Goal: Book appointment/travel/reservation

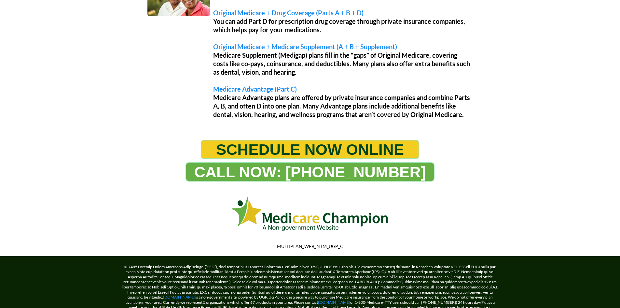
scroll to position [638, 0]
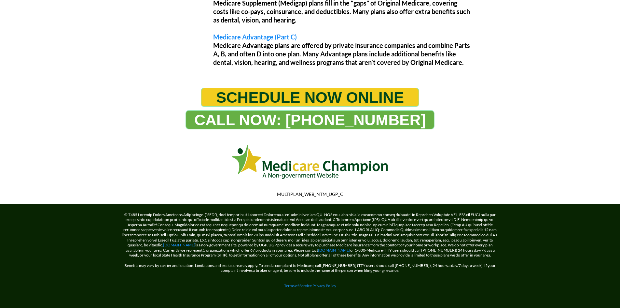
click at [163, 245] on link "[DOMAIN_NAME]" at bounding box center [179, 244] width 32 height 5
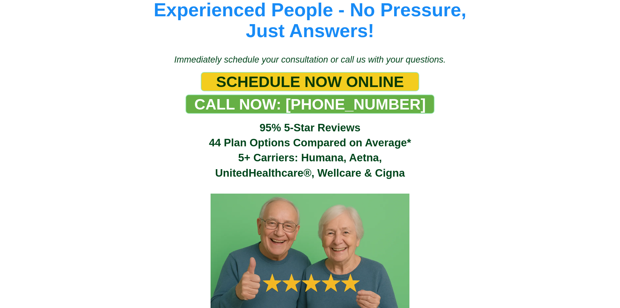
scroll to position [85, 0]
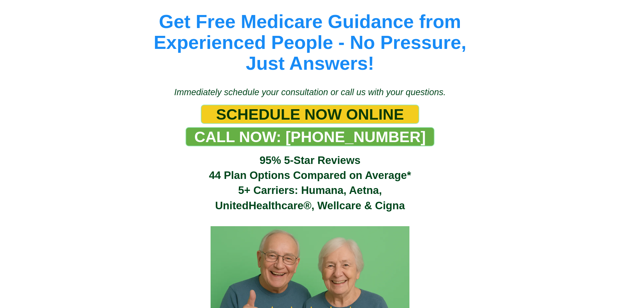
click at [321, 112] on span "SCHEDULE NOW ONLINE" at bounding box center [310, 114] width 188 height 18
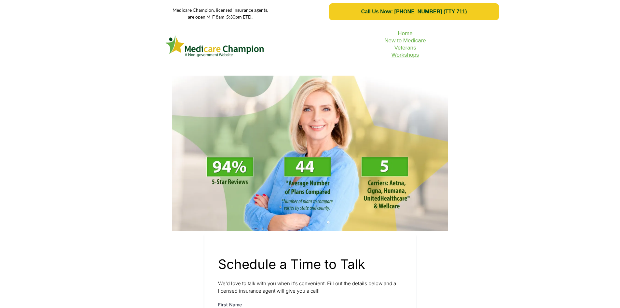
click at [408, 55] on link "Workshops" at bounding box center [406, 55] width 28 height 6
